Goal: Book appointment/travel/reservation

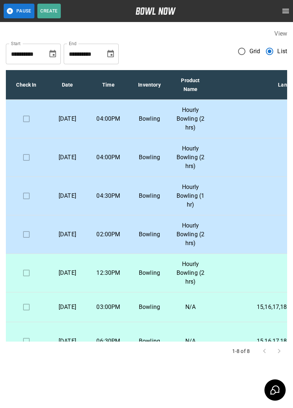
click at [60, 123] on p "[DATE]" at bounding box center [67, 118] width 29 height 9
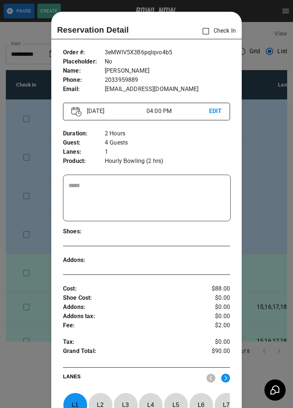
scroll to position [12, 0]
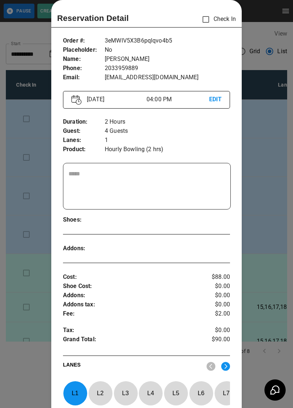
click at [28, 181] on div at bounding box center [146, 204] width 293 height 408
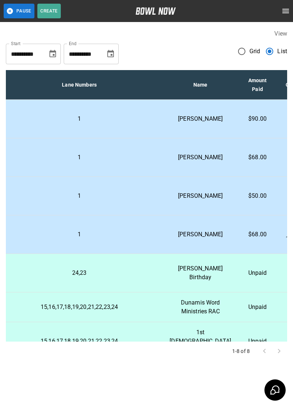
scroll to position [0, 217]
click at [54, 117] on p "1" at bounding box center [78, 118] width 157 height 9
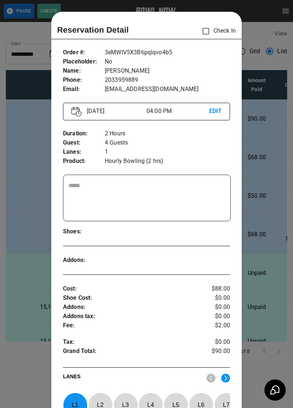
scroll to position [12, 0]
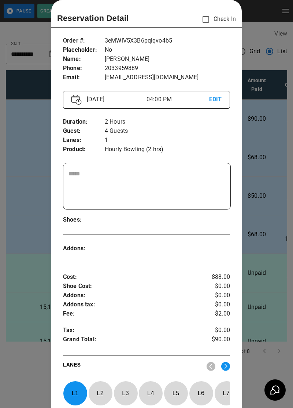
click at [30, 201] on div at bounding box center [146, 204] width 293 height 408
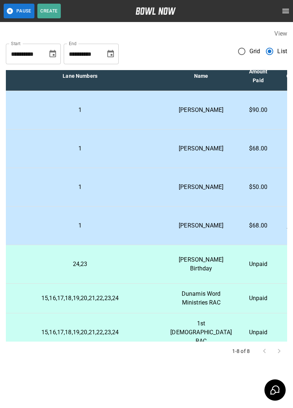
scroll to position [13, 216]
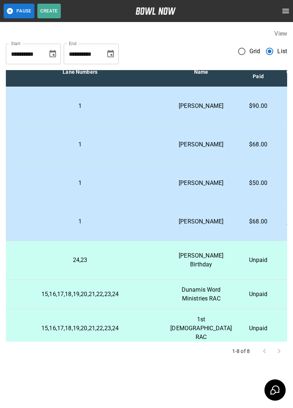
click at [49, 111] on td "1" at bounding box center [80, 106] width 169 height 38
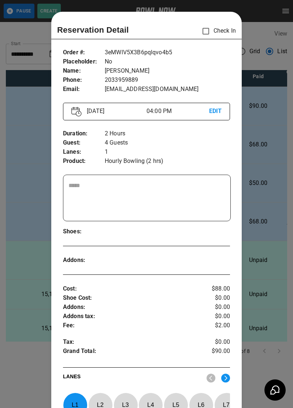
scroll to position [12, 0]
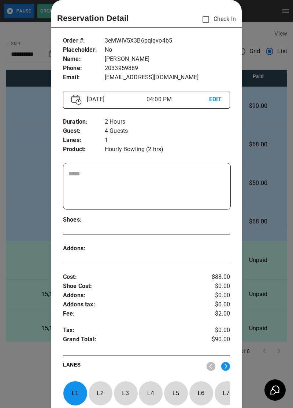
click at [27, 107] on div at bounding box center [146, 204] width 293 height 408
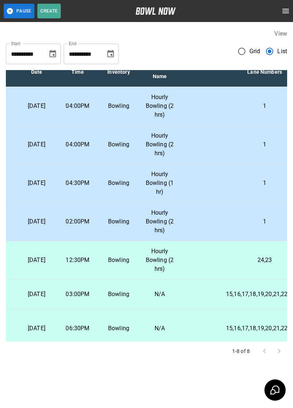
scroll to position [13, 29]
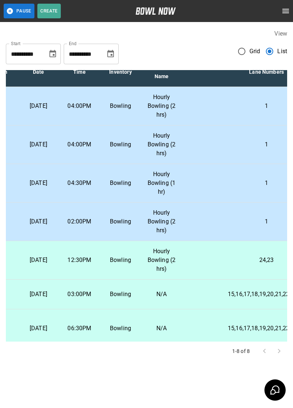
click at [74, 153] on td "04:00PM" at bounding box center [79, 144] width 41 height 38
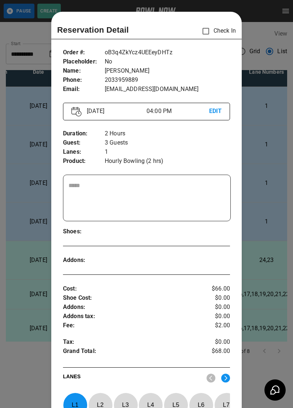
scroll to position [12, 0]
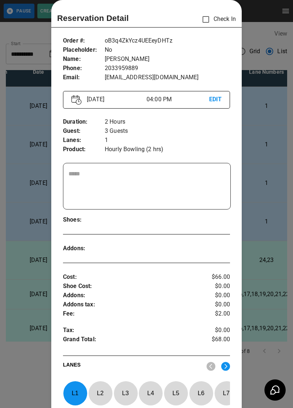
click at [18, 110] on div at bounding box center [146, 204] width 293 height 408
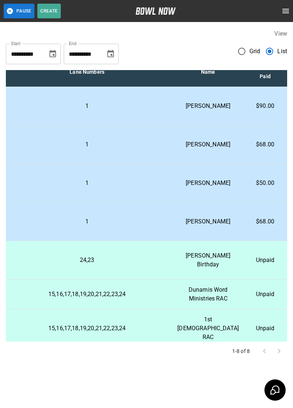
scroll to position [13, 217]
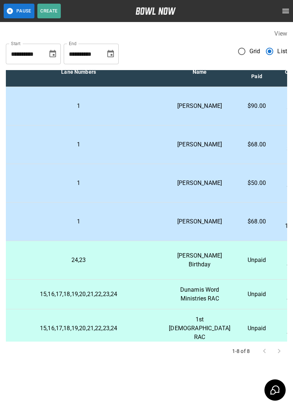
click at [242, 107] on p "$90.00" at bounding box center [256, 106] width 29 height 9
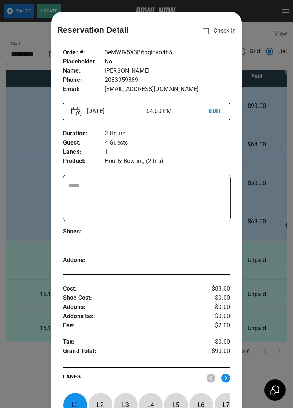
scroll to position [12, 0]
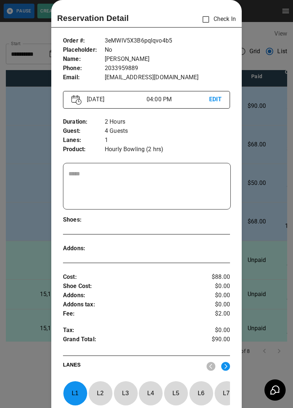
click at [272, 187] on div at bounding box center [146, 204] width 293 height 408
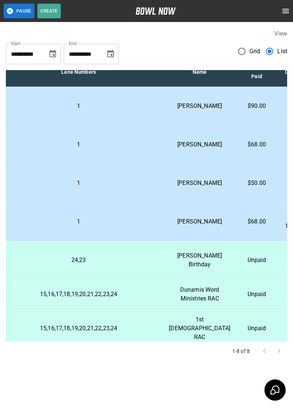
click at [283, 146] on p "[DATE] 3:52 PM" at bounding box center [297, 145] width 29 height 18
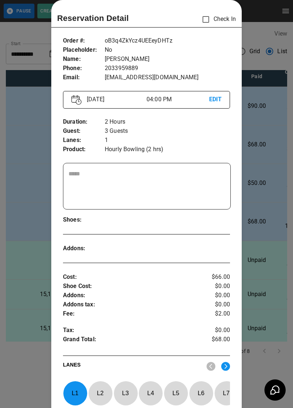
click at [267, 181] on div at bounding box center [146, 204] width 293 height 408
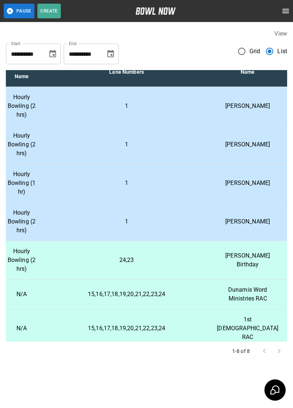
scroll to position [13, 170]
click at [230, 147] on p "[PERSON_NAME]" at bounding box center [247, 144] width 62 height 9
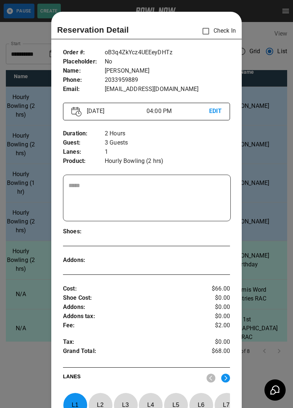
scroll to position [12, 0]
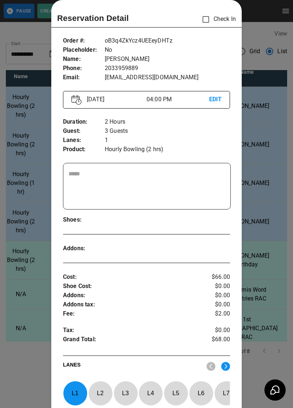
click at [270, 187] on div at bounding box center [146, 204] width 293 height 408
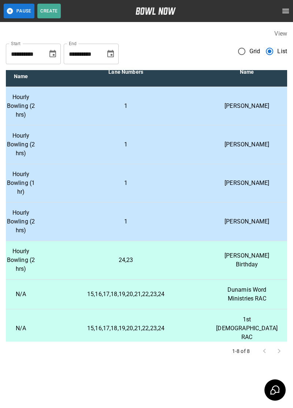
click at [244, 108] on p "[PERSON_NAME]" at bounding box center [247, 106] width 62 height 9
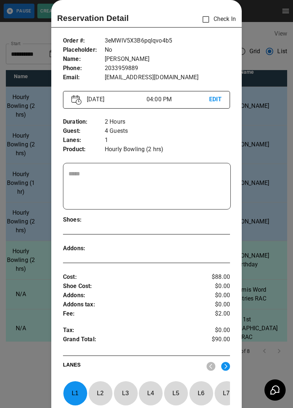
click at [268, 200] on div at bounding box center [146, 204] width 293 height 408
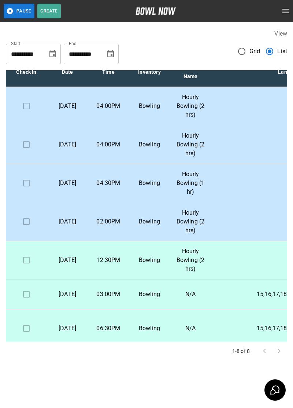
scroll to position [0, 0]
